Goal: Task Accomplishment & Management: Manage account settings

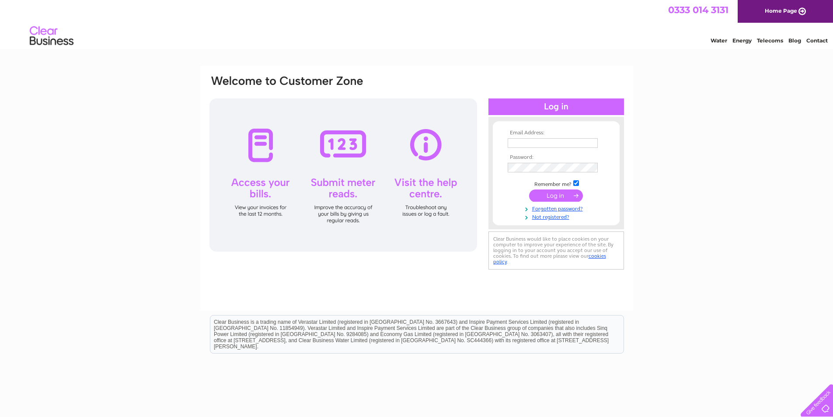
type input "[PERSON_NAME][EMAIL_ADDRESS][DOMAIN_NAME]"
click at [553, 194] on input "submit" at bounding box center [556, 195] width 54 height 12
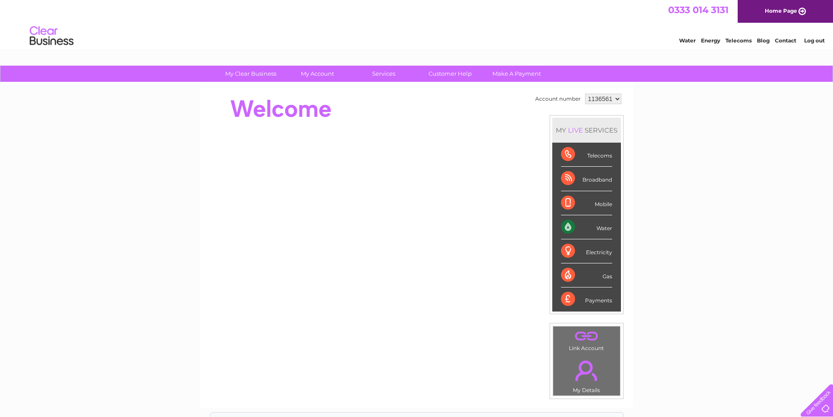
click at [603, 229] on div "Water" at bounding box center [586, 227] width 51 height 24
click at [311, 75] on link "My Account" at bounding box center [317, 74] width 72 height 16
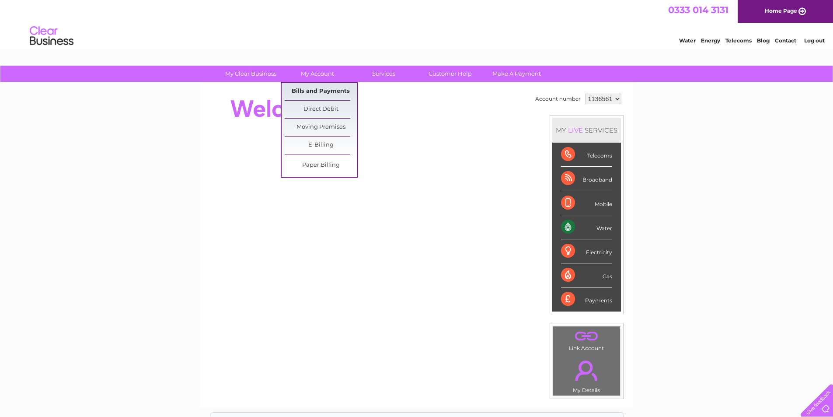
click at [311, 86] on link "Bills and Payments" at bounding box center [321, 91] width 72 height 17
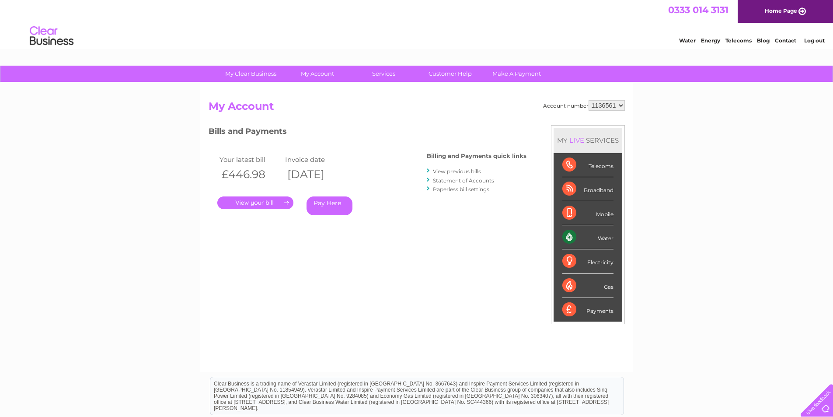
click at [248, 206] on link "." at bounding box center [255, 202] width 76 height 13
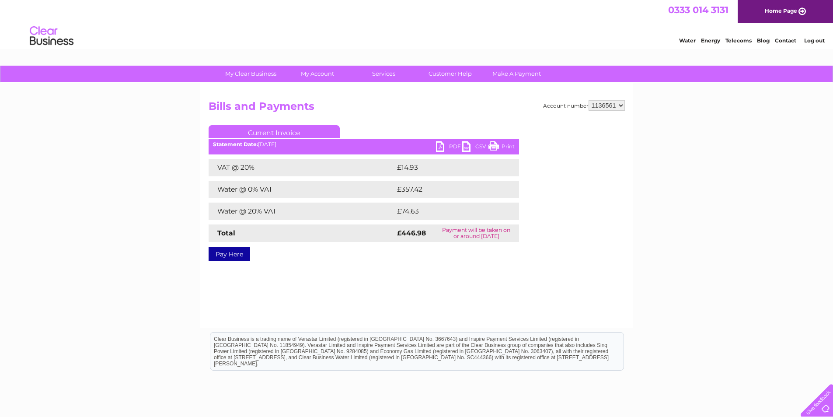
click at [440, 147] on link "PDF" at bounding box center [449, 147] width 26 height 13
click at [816, 38] on link "Log out" at bounding box center [814, 40] width 21 height 7
